Goal: Information Seeking & Learning: Learn about a topic

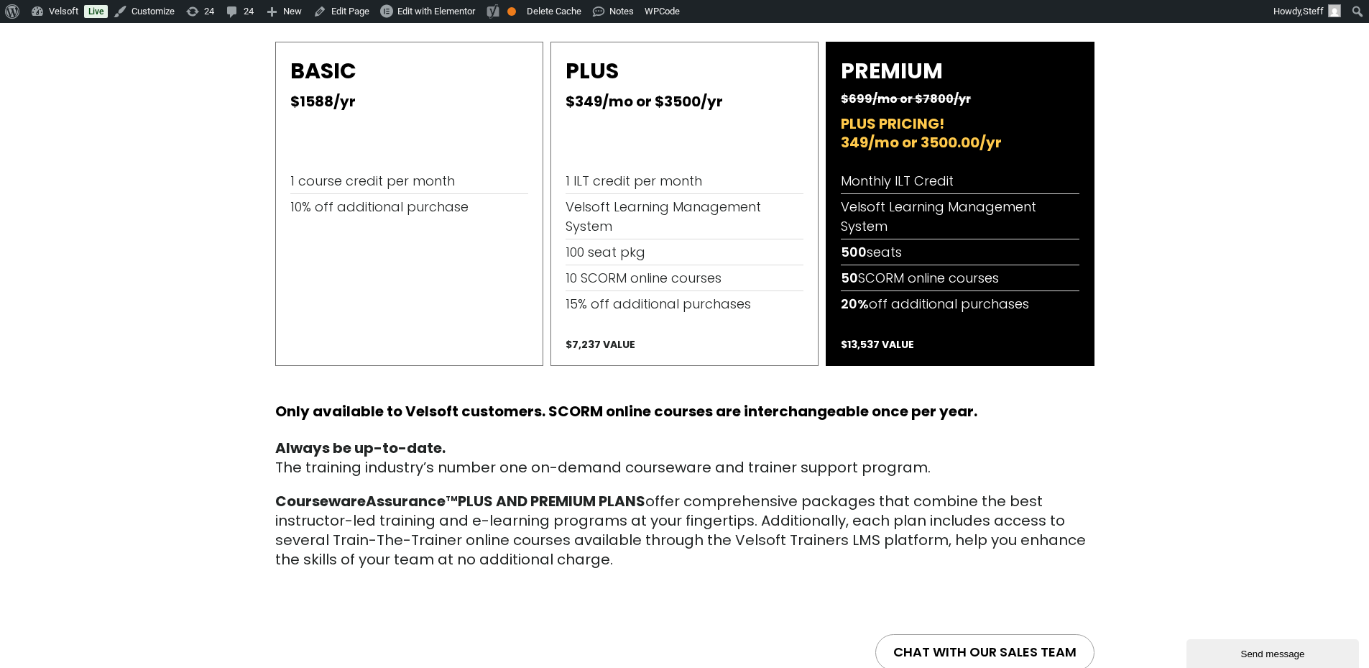
scroll to position [867, 0]
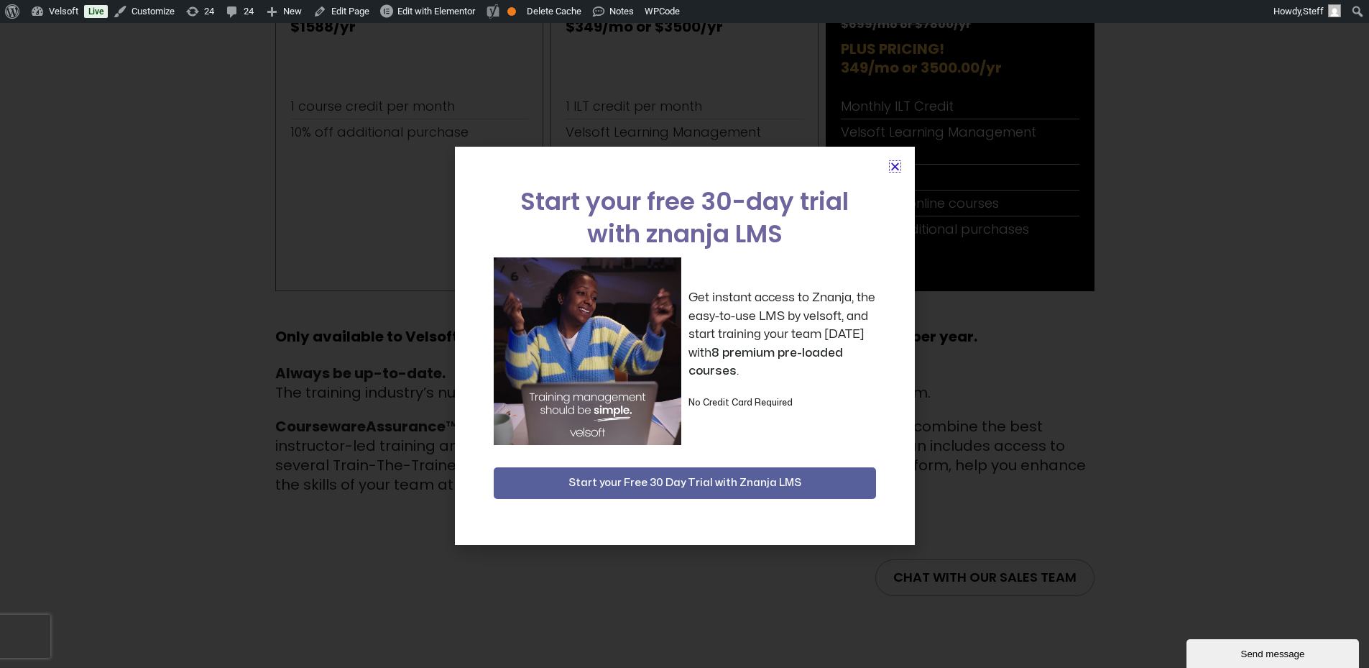
drag, startPoint x: 894, startPoint y: 165, endPoint x: 1048, endPoint y: 277, distance: 189.9
click at [895, 165] on icon "Close" at bounding box center [895, 166] width 11 height 11
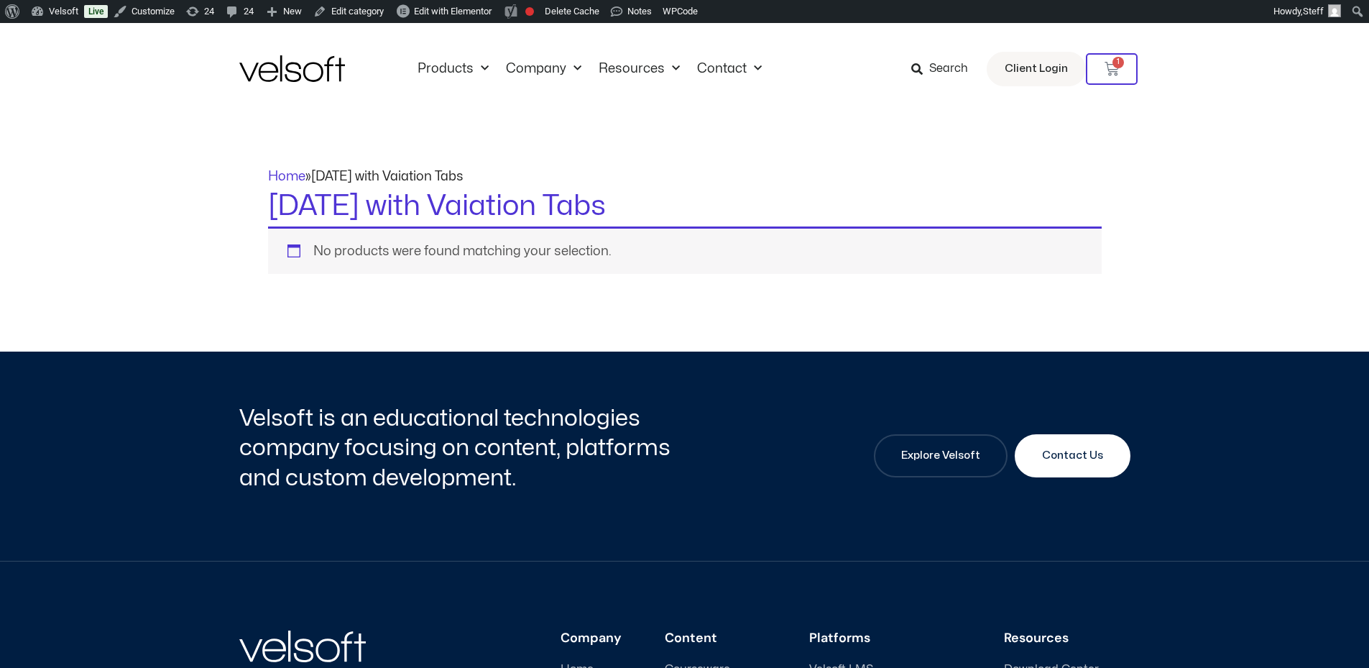
click at [387, 234] on div "No products were found matching your selection." at bounding box center [685, 249] width 834 height 47
click at [423, 209] on h1 "[DATE] with Vaiation Tabs" at bounding box center [685, 206] width 834 height 40
click at [603, 195] on h1 "[DATE] with Vaiation Tabs" at bounding box center [685, 206] width 834 height 40
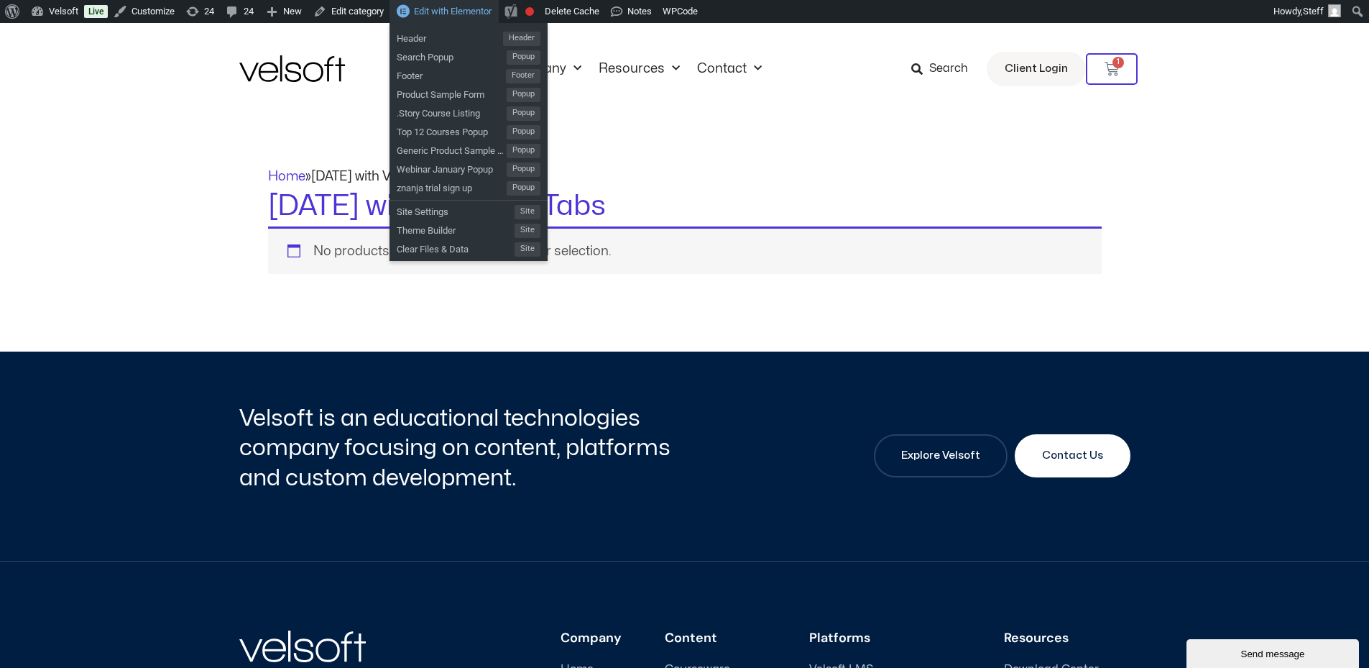
click at [451, 9] on span "Edit with Elementor" at bounding box center [453, 11] width 78 height 11
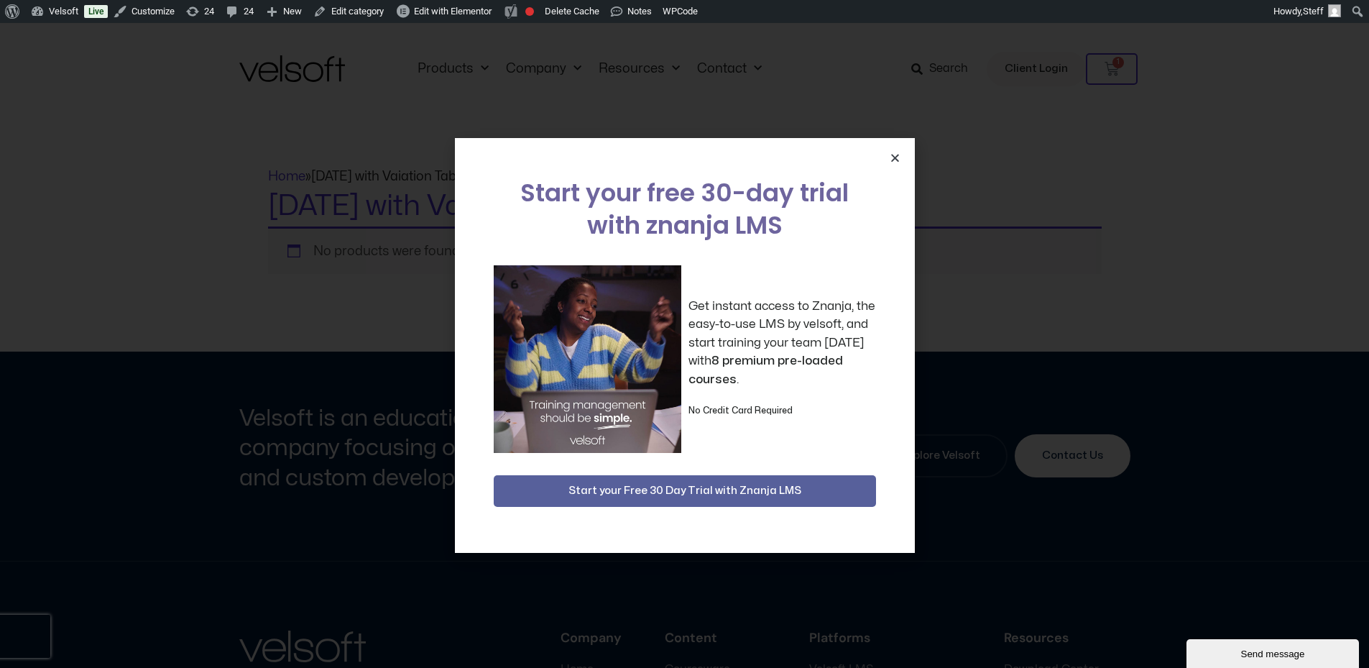
click at [891, 159] on icon "Close" at bounding box center [895, 157] width 11 height 11
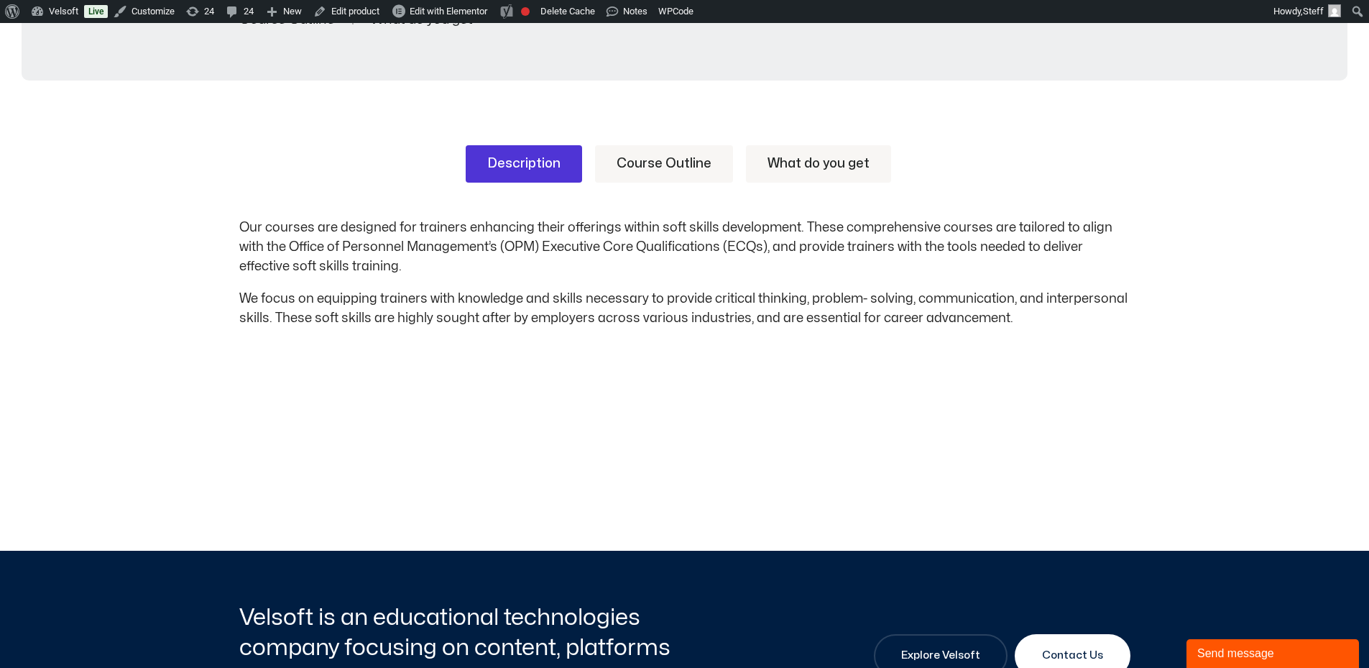
scroll to position [359, 0]
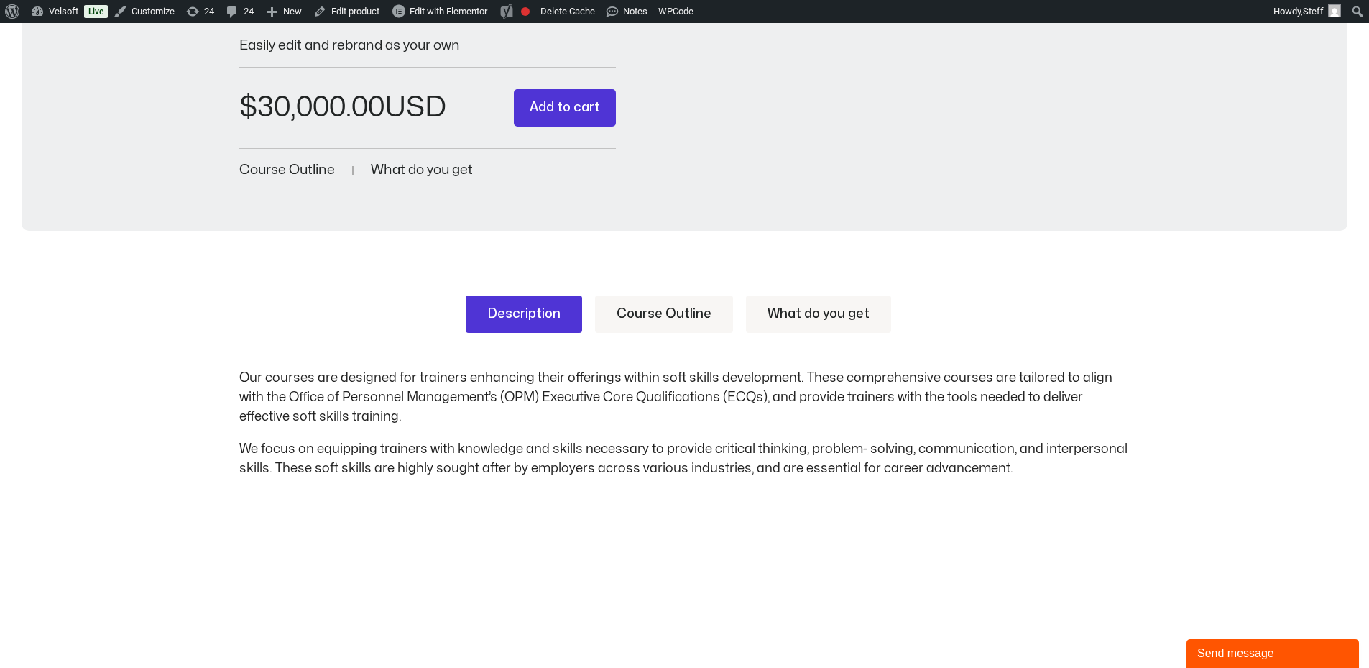
click at [684, 322] on link "Course Outline" at bounding box center [664, 313] width 138 height 37
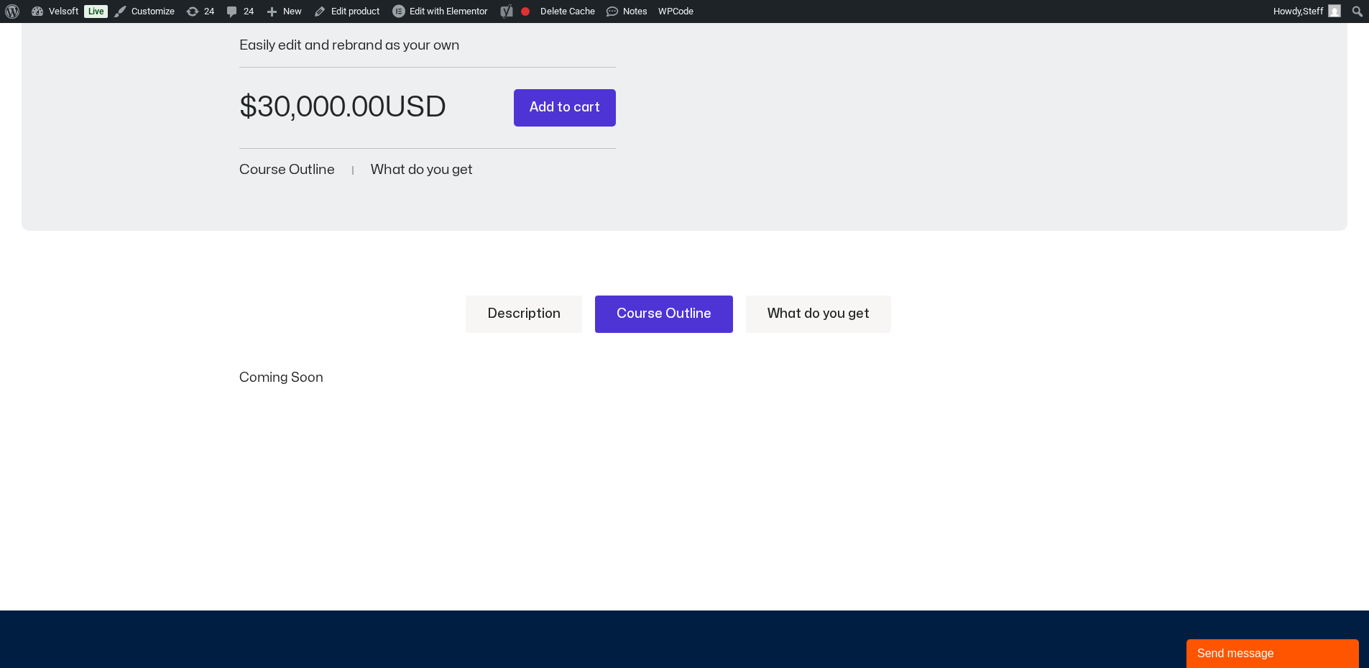
click at [783, 315] on link "What do you get" at bounding box center [818, 313] width 145 height 37
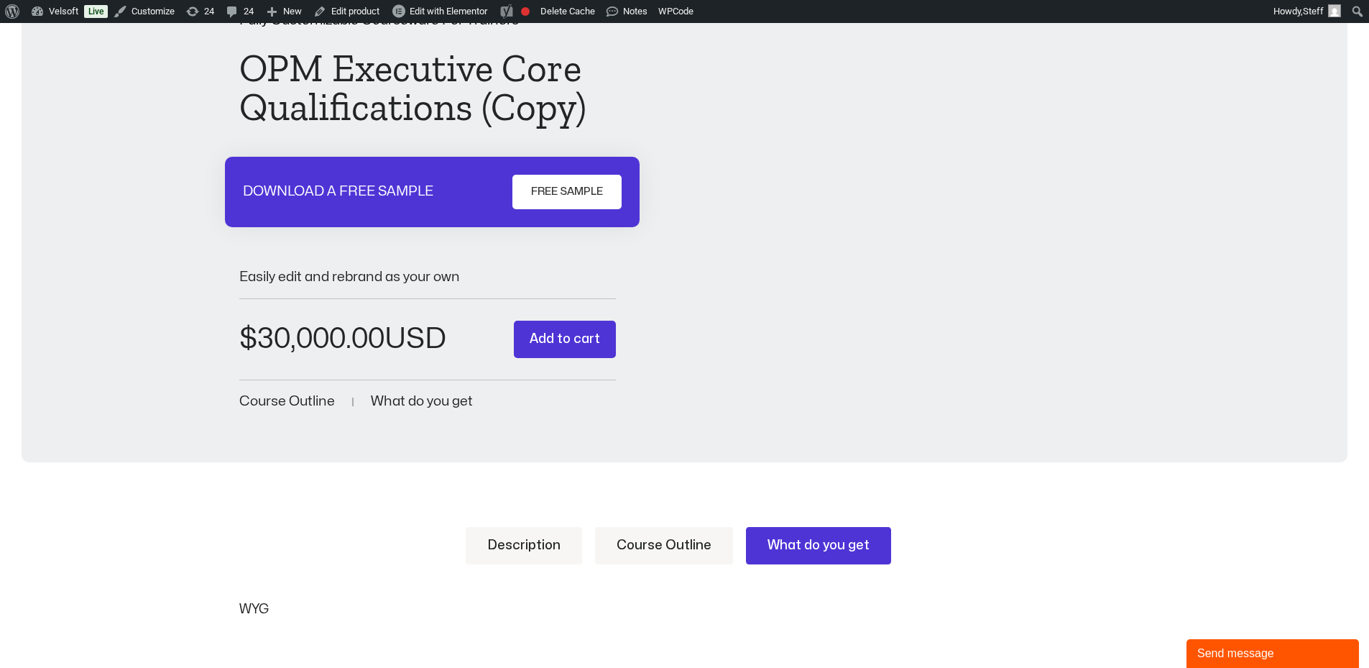
scroll to position [0, 0]
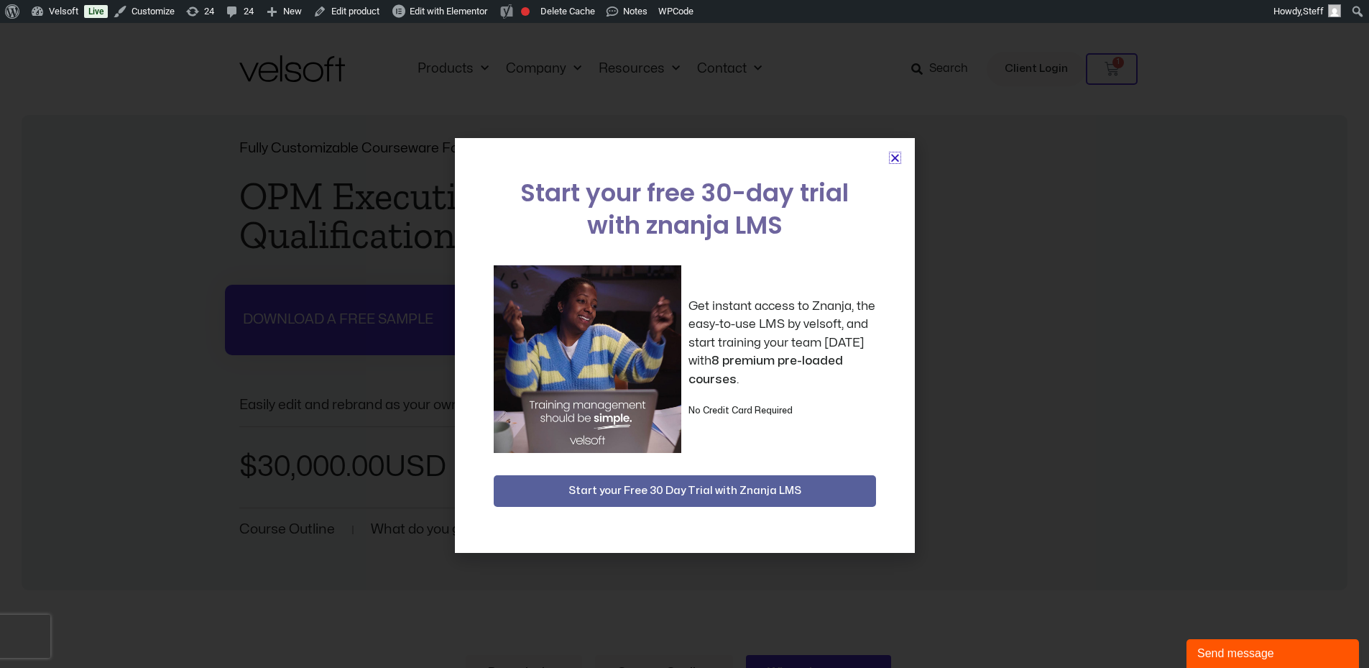
drag, startPoint x: 894, startPoint y: 157, endPoint x: 856, endPoint y: 137, distance: 42.7
click at [894, 157] on icon "Close" at bounding box center [895, 157] width 11 height 11
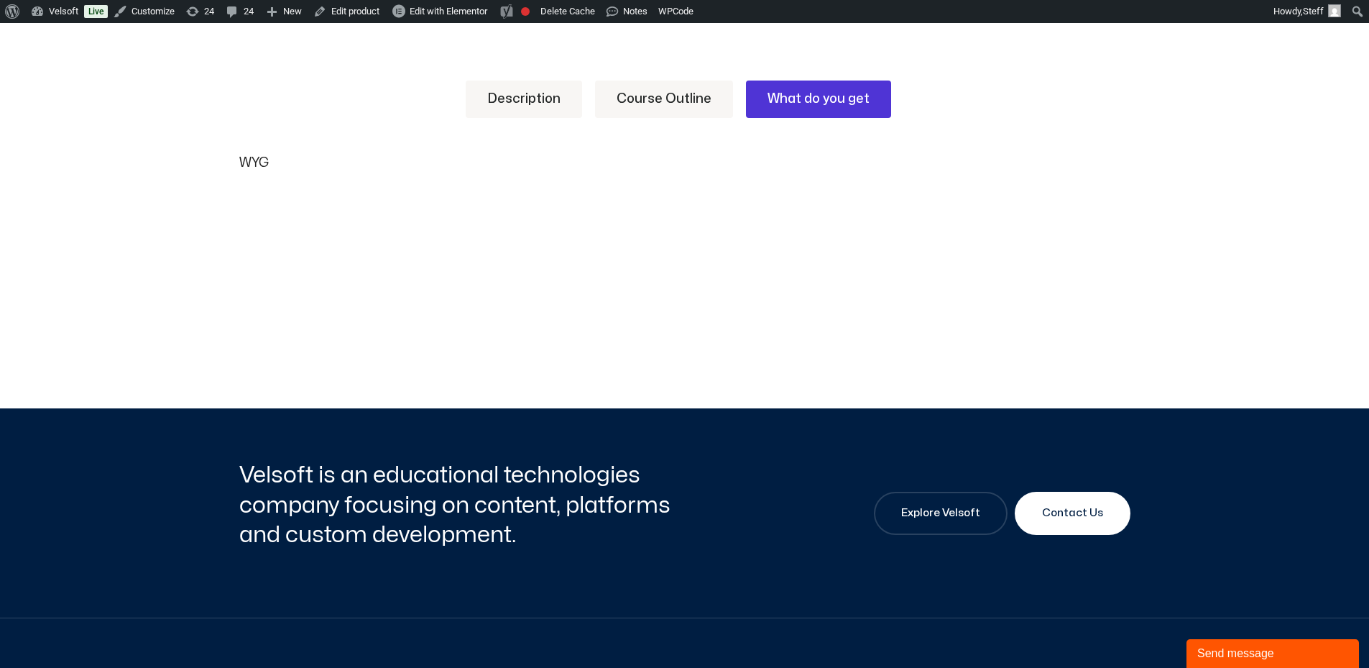
scroll to position [791, 0]
